Goal: Task Accomplishment & Management: Manage account settings

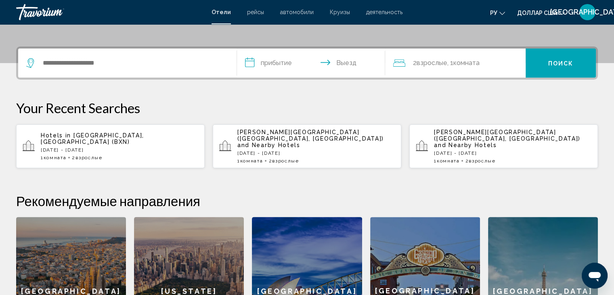
scroll to position [38, 0]
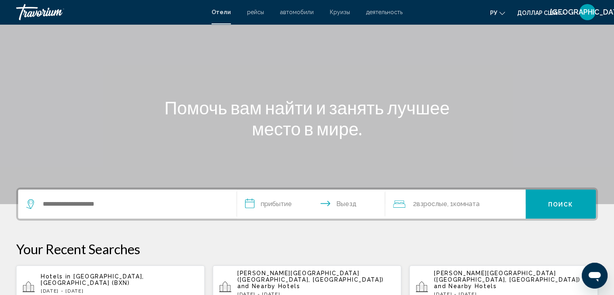
click at [563, 14] on font "[GEOGRAPHIC_DATA]" at bounding box center [588, 12] width 75 height 8
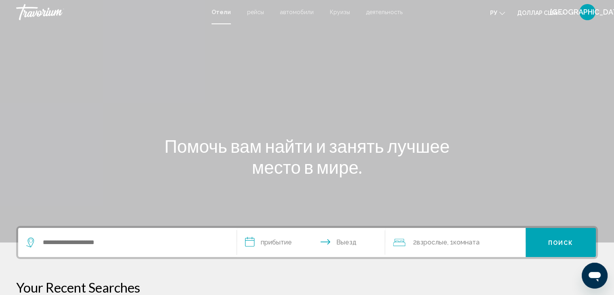
click at [594, 10] on font "[GEOGRAPHIC_DATA]" at bounding box center [588, 12] width 75 height 8
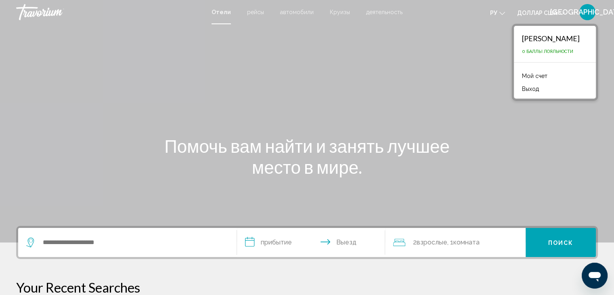
click at [542, 74] on font "Мой счет" at bounding box center [534, 76] width 25 height 6
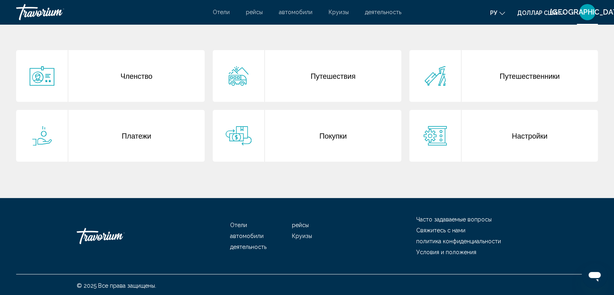
scroll to position [160, 0]
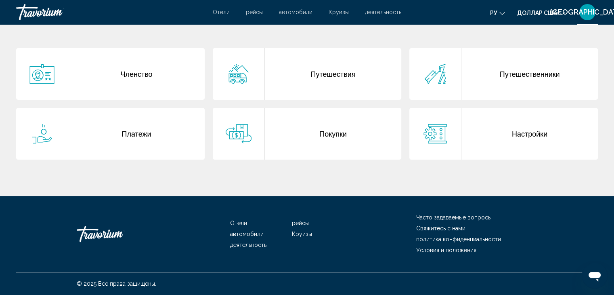
click at [328, 128] on div "Покупки" at bounding box center [333, 134] width 137 height 52
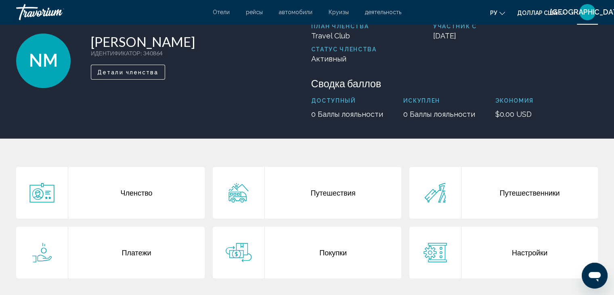
scroll to position [81, 0]
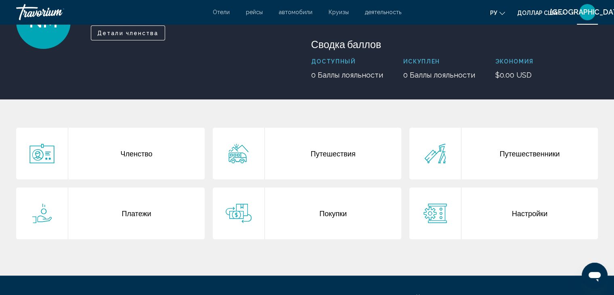
click at [321, 151] on div "Путешествия" at bounding box center [333, 154] width 137 height 52
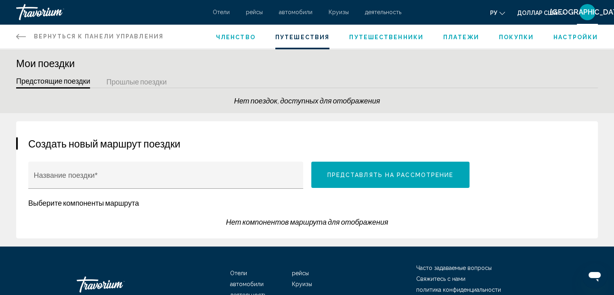
click at [122, 82] on button "Прошлые поездки" at bounding box center [136, 82] width 61 height 13
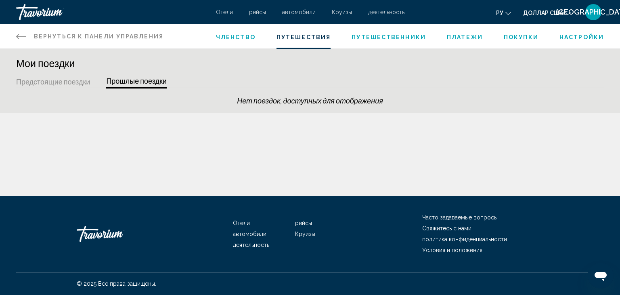
click at [467, 37] on span "Платежи" at bounding box center [465, 37] width 36 height 6
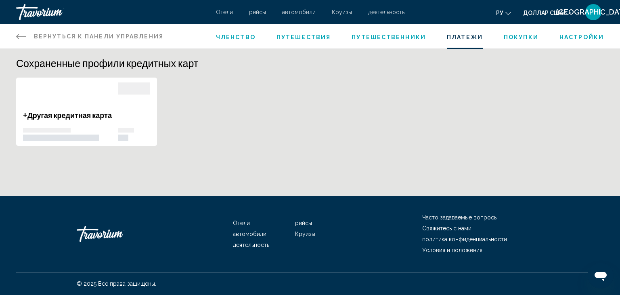
click at [234, 39] on span "Членство" at bounding box center [236, 37] width 40 height 6
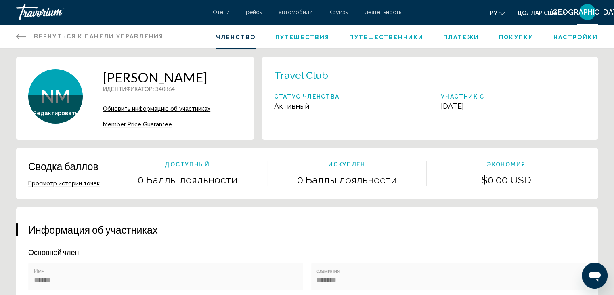
click at [12, 33] on div "Вернуться к панели управления Панель приборов Членство Путешествия Путешественн…" at bounding box center [307, 36] width 614 height 24
